Goal: Task Accomplishment & Management: Manage account settings

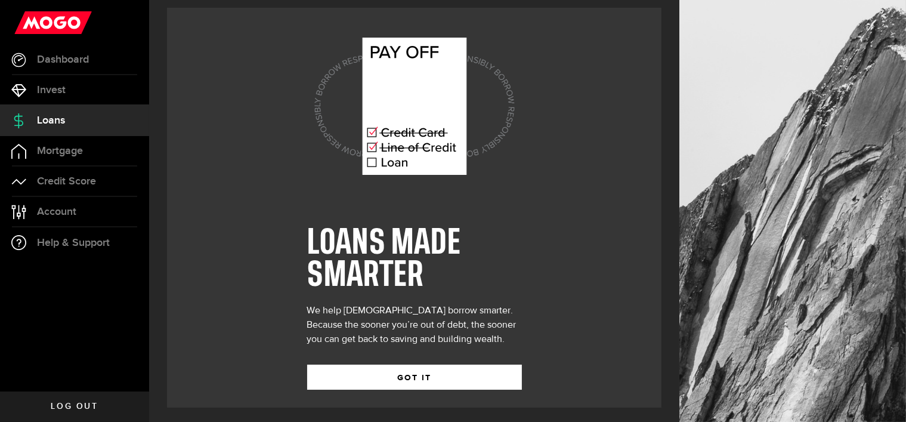
scroll to position [10, 0]
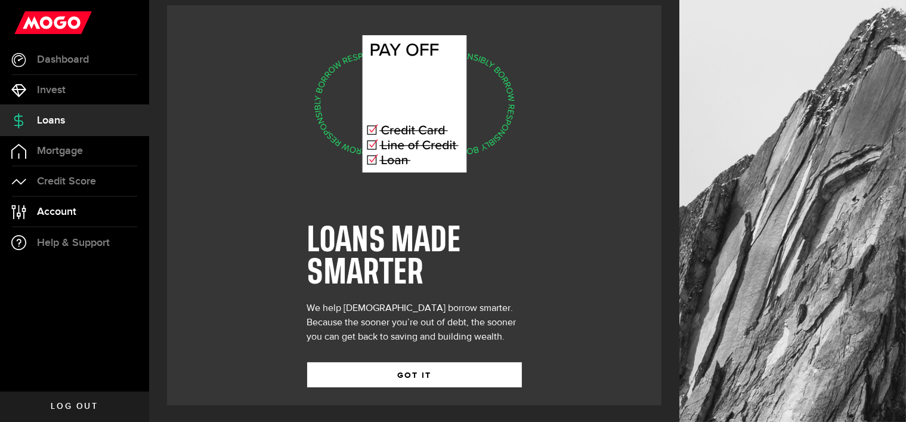
click at [61, 212] on span "Account" at bounding box center [56, 211] width 39 height 11
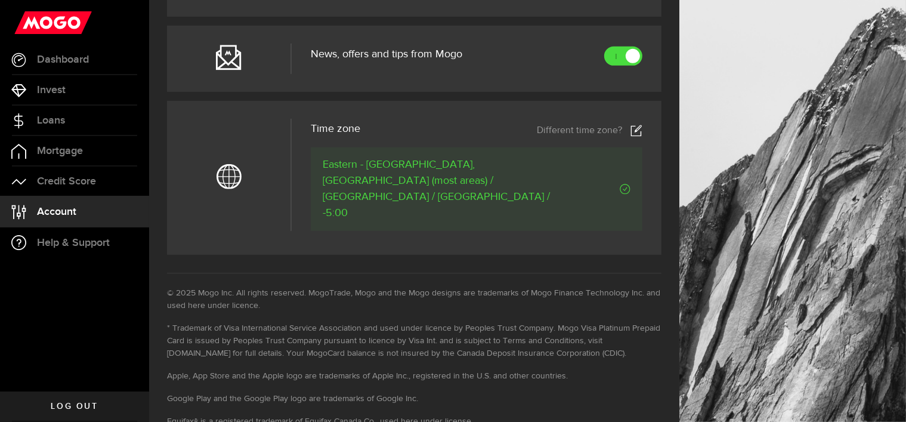
scroll to position [537, 0]
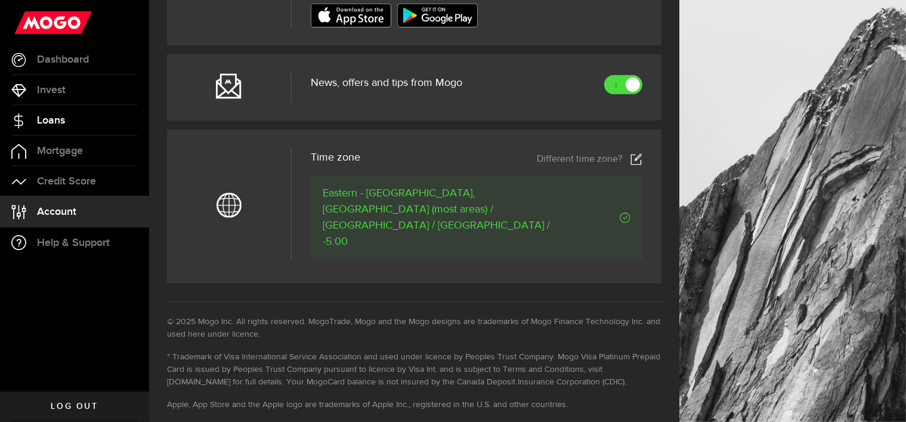
click at [53, 135] on li "Loans" at bounding box center [74, 121] width 149 height 30
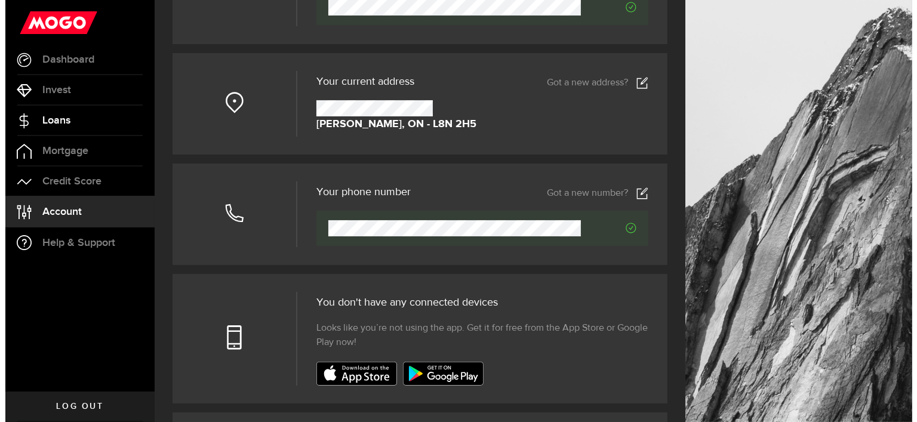
scroll to position [0, 0]
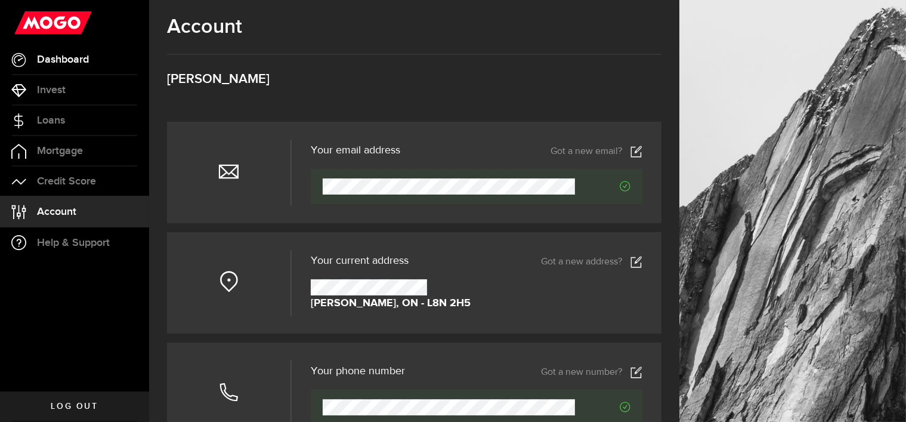
click at [67, 61] on span "Dashboard" at bounding box center [63, 59] width 52 height 11
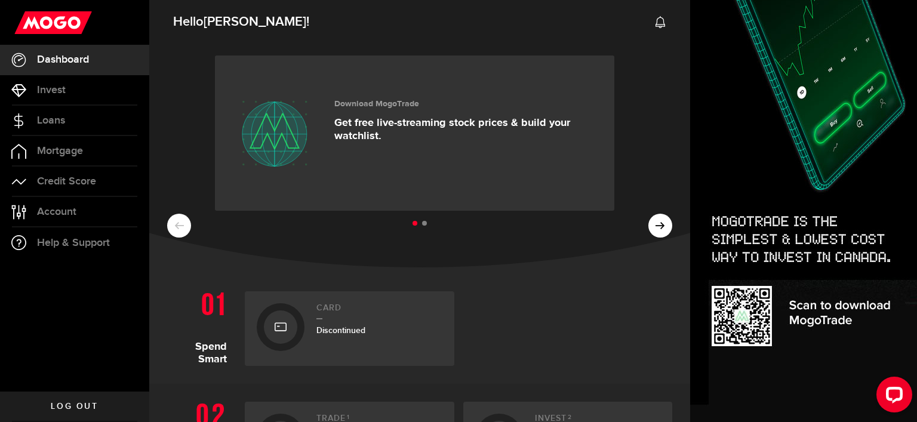
click at [173, 130] on div "Download MogoTrade Get free live-streaming stock prices & build your watchlist.…" at bounding box center [419, 154] width 541 height 227
click at [648, 214] on button at bounding box center [660, 226] width 24 height 24
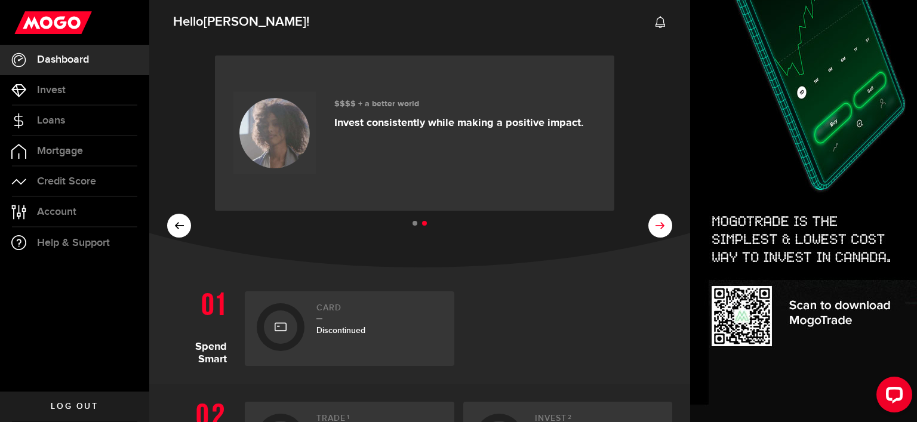
click at [640, 128] on div "Download MogoTrade Get free live-streaming stock prices & build your watchlist.…" at bounding box center [419, 154] width 541 height 227
click at [43, 130] on link "Loans" at bounding box center [74, 121] width 149 height 30
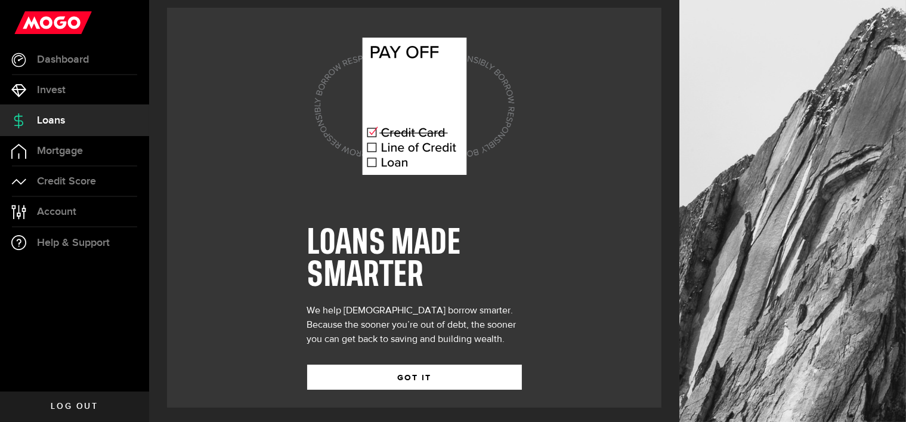
scroll to position [10, 0]
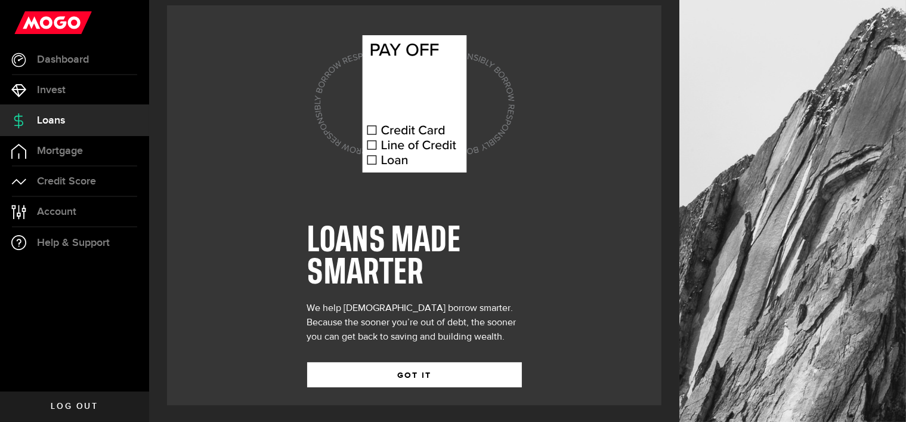
click at [79, 402] on span "Log out" at bounding box center [74, 406] width 47 height 8
